Goal: Task Accomplishment & Management: Use online tool/utility

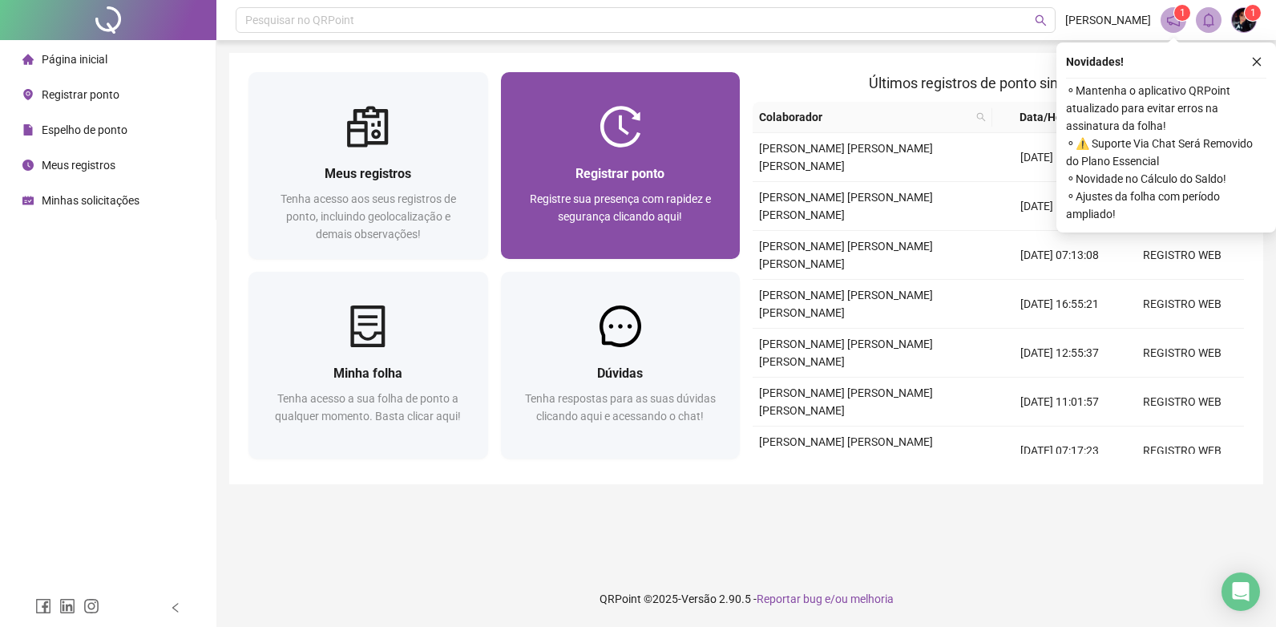
click at [546, 214] on div "Registre sua presença com rapidez e segurança clicando aqui!" at bounding box center [620, 216] width 201 height 53
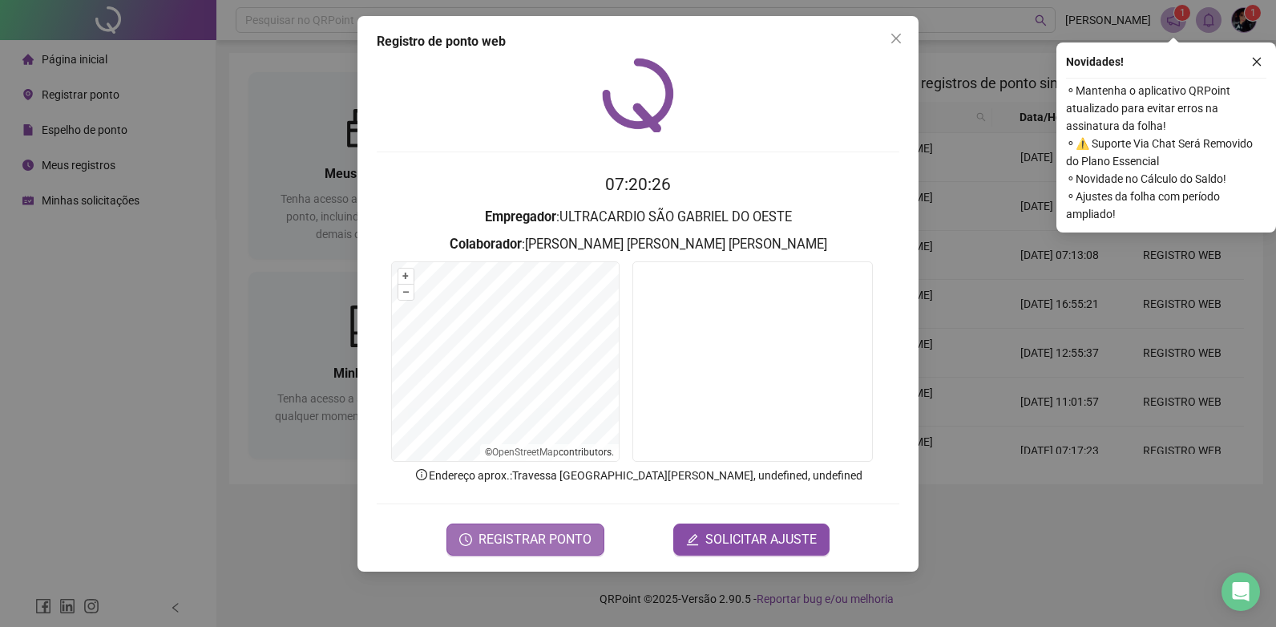
click at [547, 536] on span "REGISTRAR PONTO" at bounding box center [534, 539] width 113 height 19
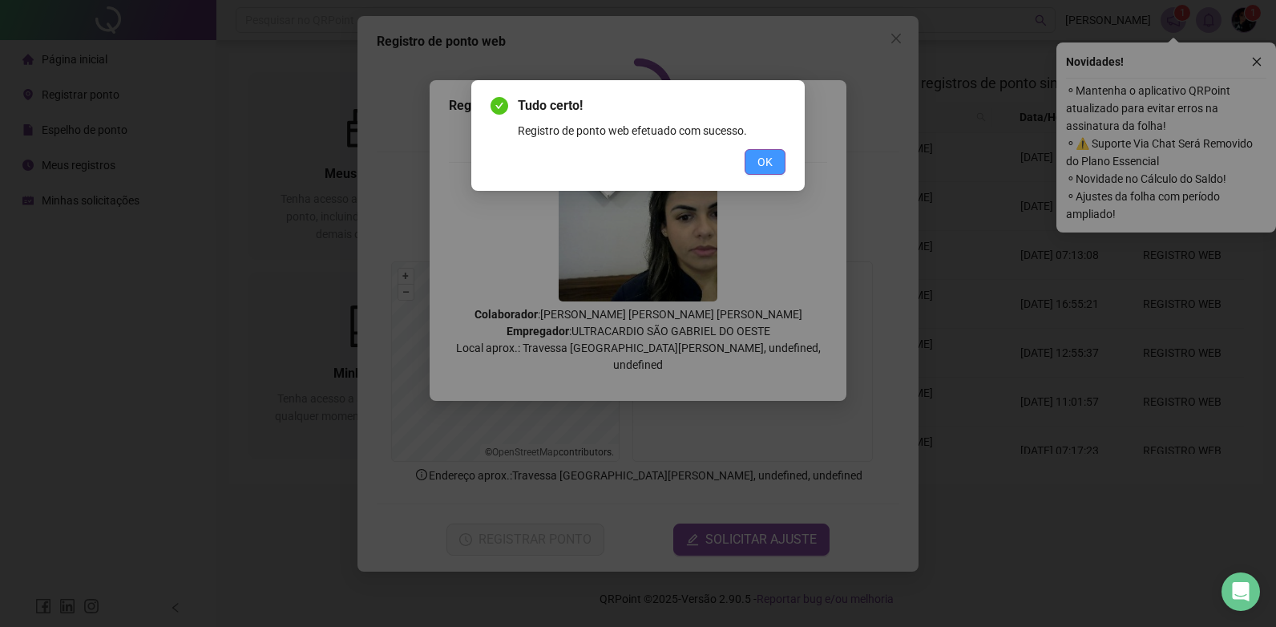
click at [767, 159] on span "OK" at bounding box center [764, 162] width 15 height 18
